Goal: Transaction & Acquisition: Purchase product/service

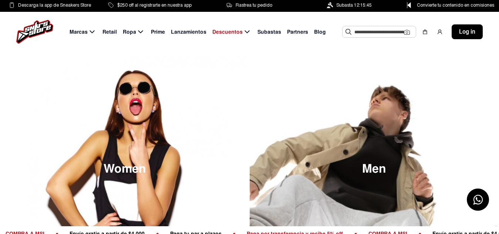
click at [385, 29] on input "text" at bounding box center [379, 31] width 50 height 11
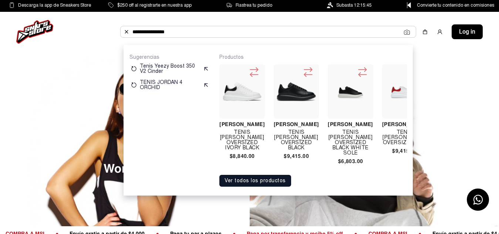
type input "**********"
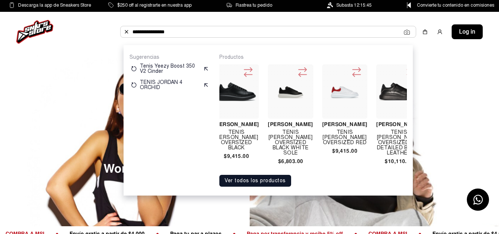
scroll to position [0, 74]
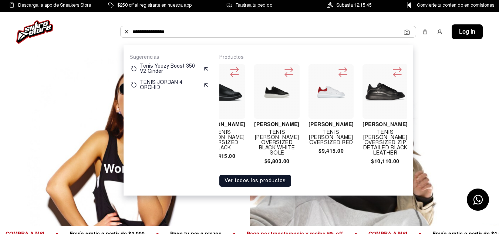
click at [268, 91] on img at bounding box center [276, 91] width 39 height 15
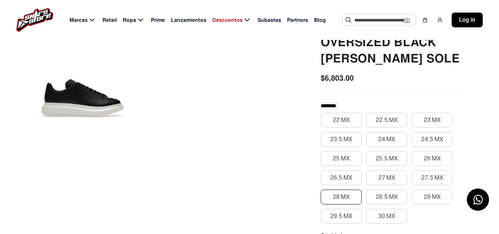
click at [346, 195] on button "28 MX" at bounding box center [341, 197] width 41 height 15
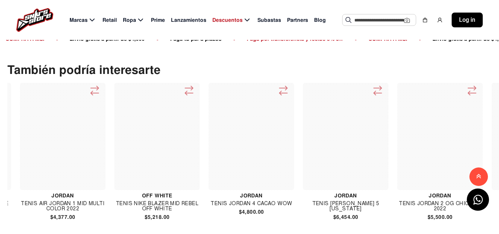
scroll to position [0, 3854]
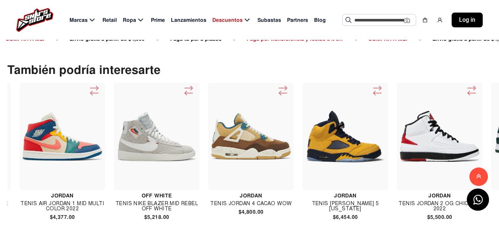
click at [244, 180] on div at bounding box center [250, 136] width 85 height 107
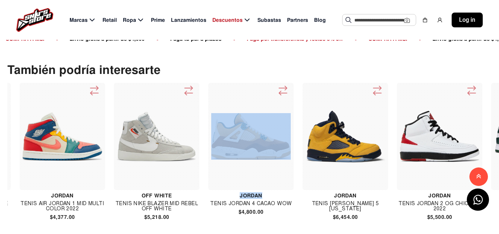
click at [244, 180] on div at bounding box center [250, 136] width 85 height 107
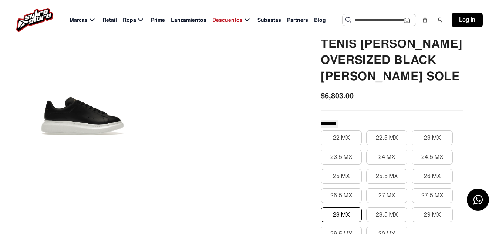
scroll to position [77, 0]
drag, startPoint x: 83, startPoint y: 129, endPoint x: 84, endPoint y: 117, distance: 11.9
click at [84, 117] on div at bounding box center [82, 114] width 129 height 242
drag, startPoint x: 84, startPoint y: 117, endPoint x: 250, endPoint y: 145, distance: 168.3
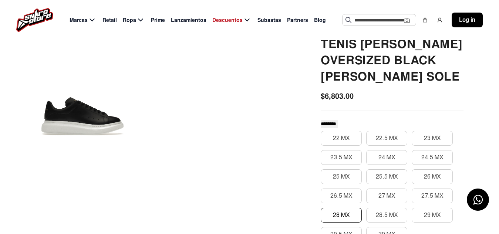
click at [250, 145] on div at bounding box center [151, 114] width 267 height 242
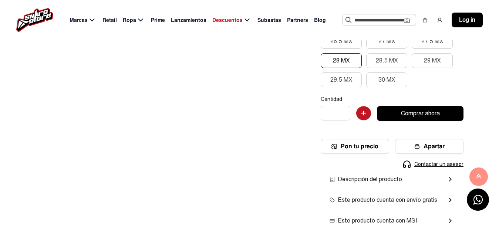
scroll to position [232, 0]
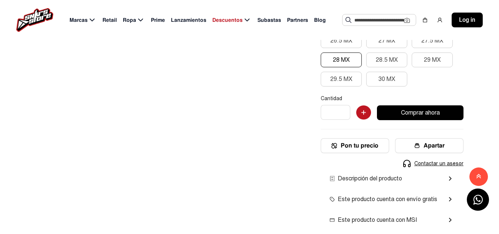
click at [362, 176] on span "Descripción del producto" at bounding box center [365, 178] width 72 height 9
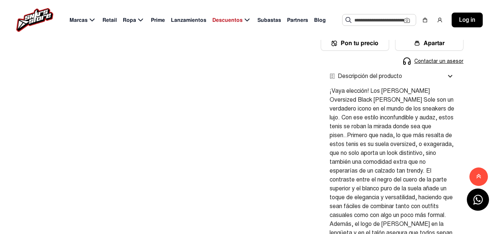
scroll to position [330, 0]
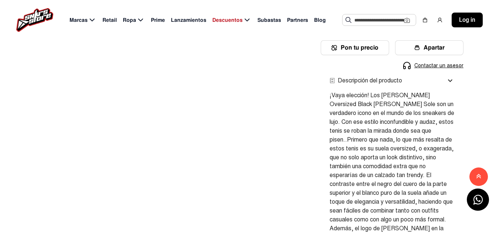
drag, startPoint x: 373, startPoint y: 190, endPoint x: 167, endPoint y: 150, distance: 210.7
click at [167, 150] on div at bounding box center [151, 49] width 267 height 618
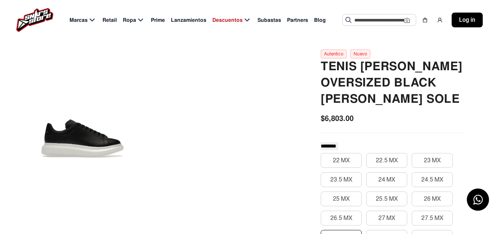
scroll to position [54, 0]
